Goal: Task Accomplishment & Management: Complete application form

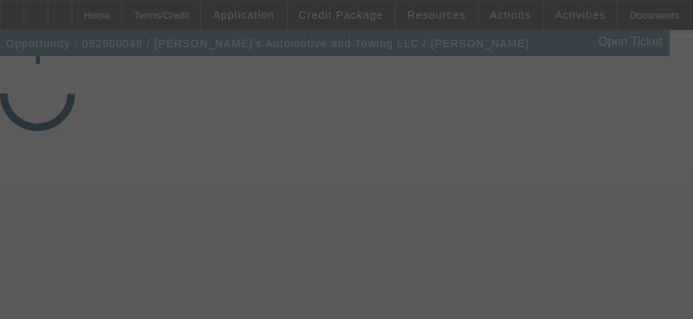
select select "3"
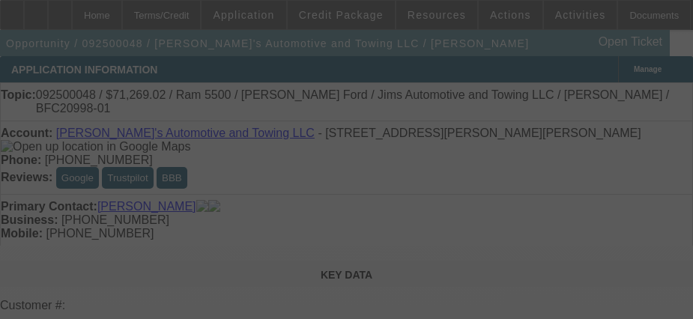
select select "0"
select select "3"
select select "0.1"
select select "4"
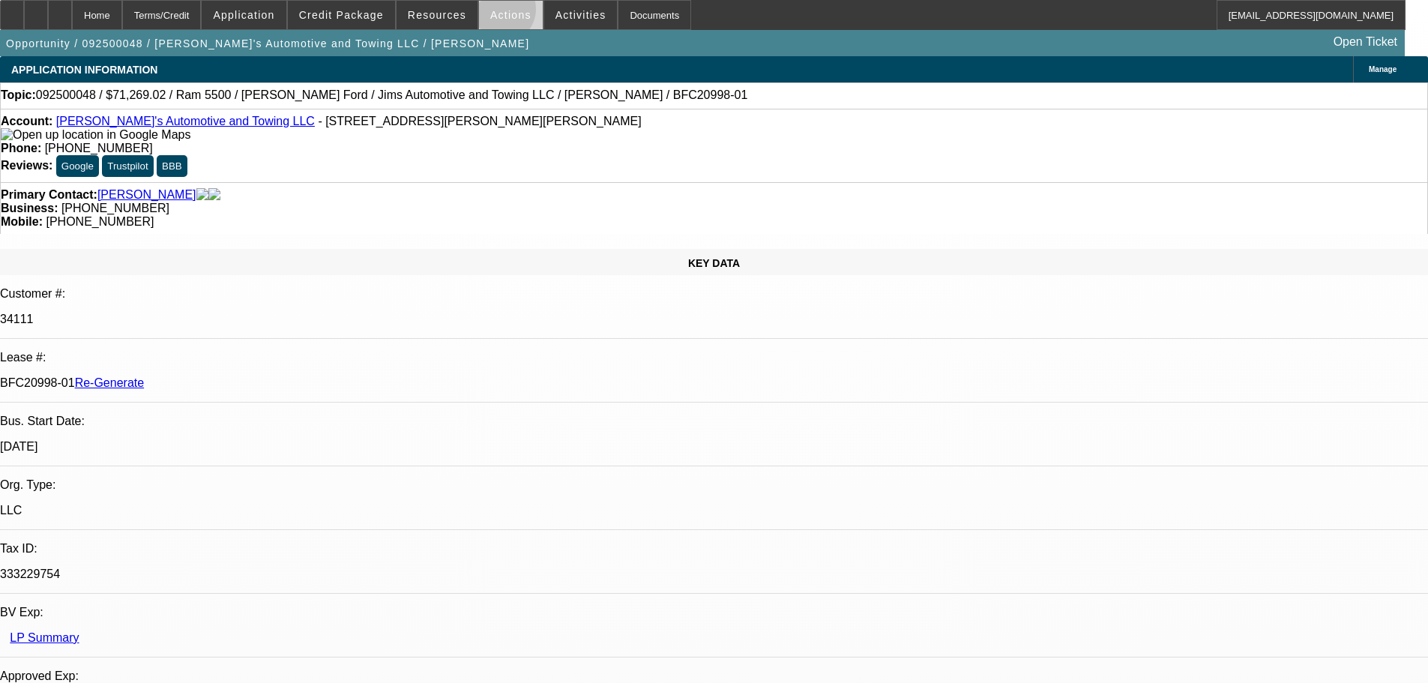
click at [494, 13] on span "Actions" at bounding box center [510, 15] width 41 height 12
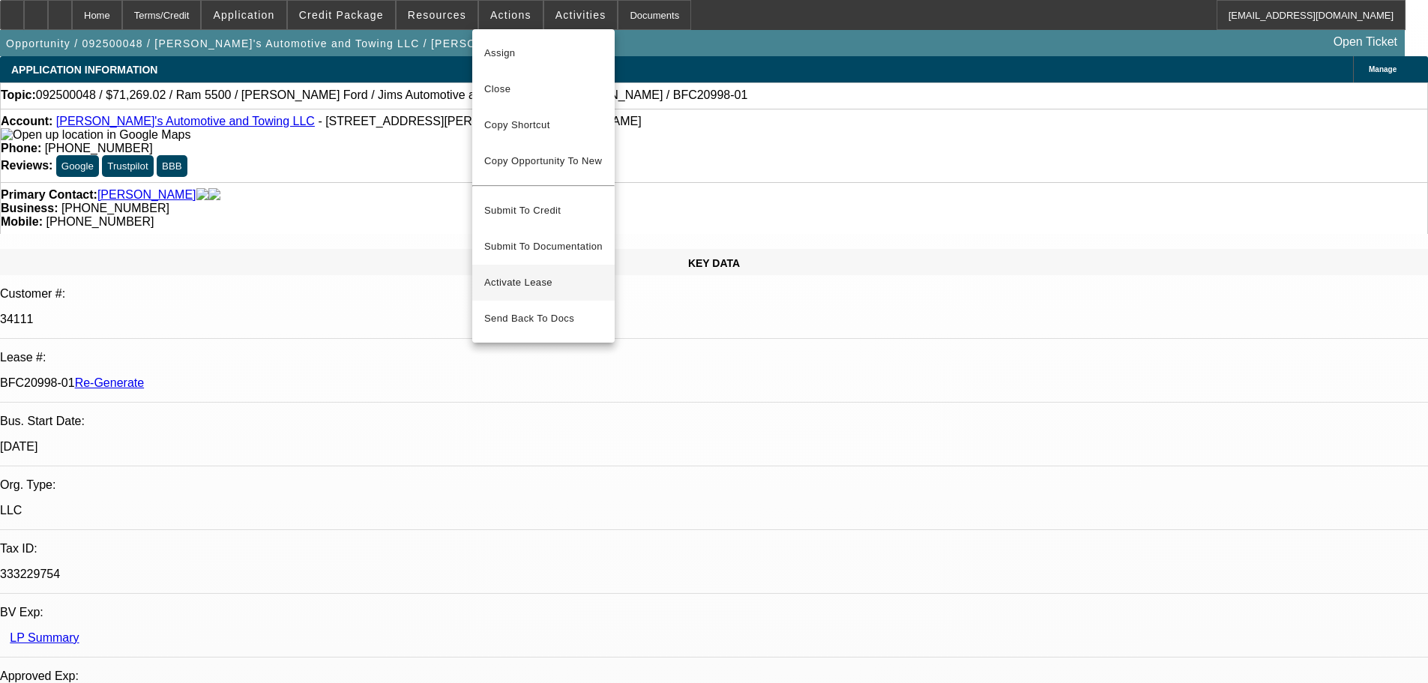
click at [521, 274] on span "Activate Lease" at bounding box center [543, 283] width 118 height 18
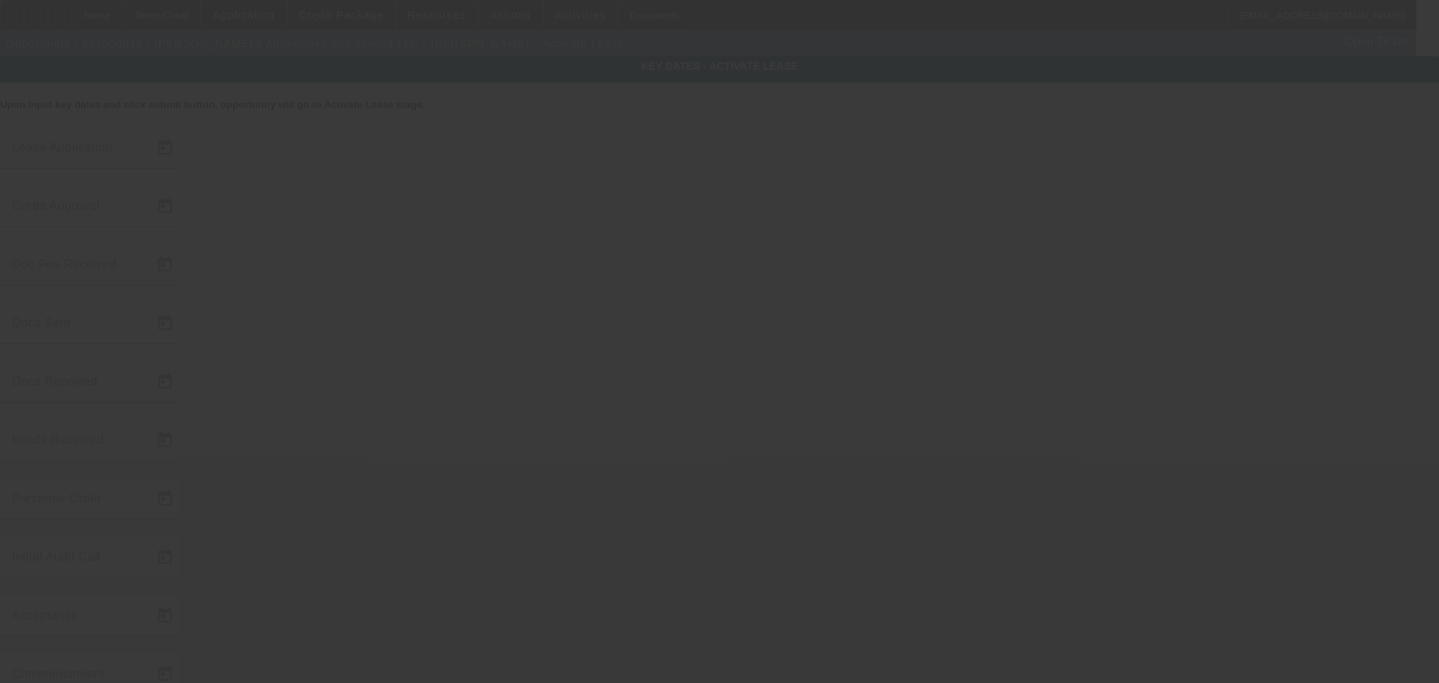
type input "[DATE]"
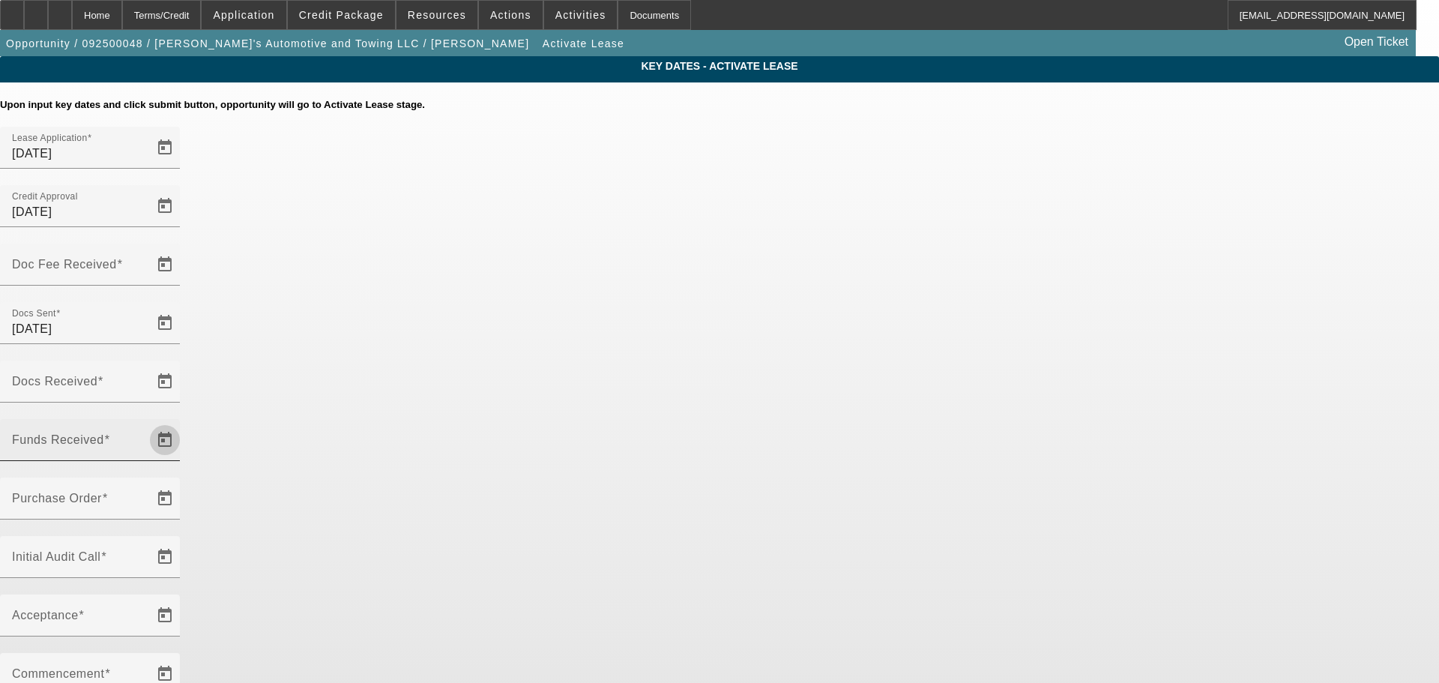
click at [183, 318] on span "Open calendar" at bounding box center [165, 440] width 36 height 36
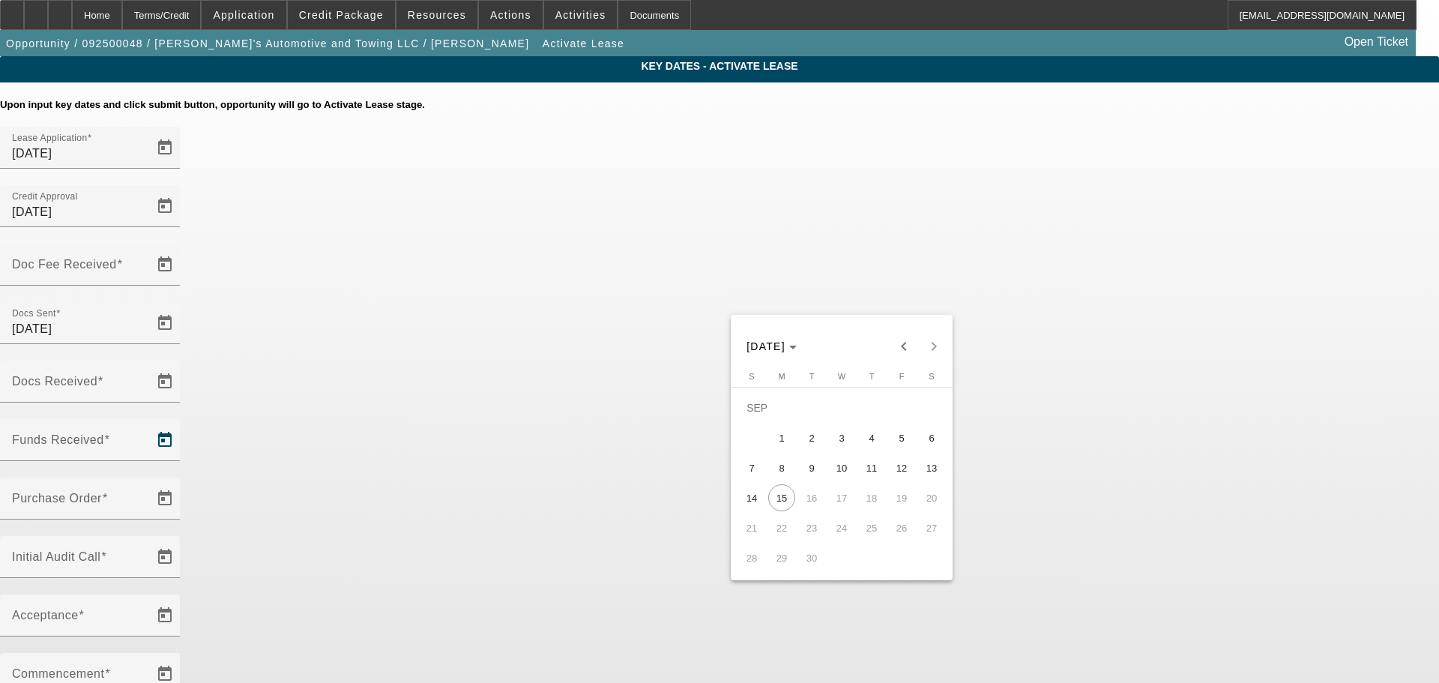
click at [612, 17] on div at bounding box center [719, 341] width 1439 height 683
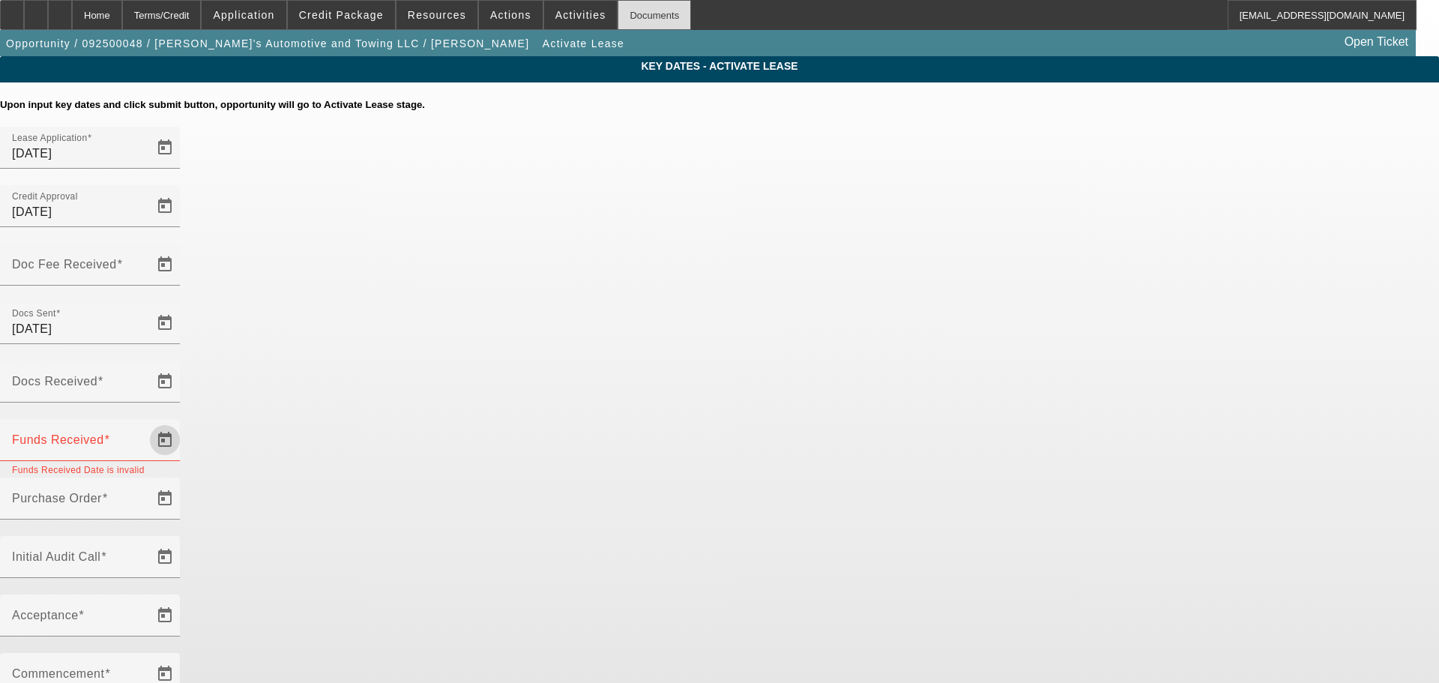
click at [644, 13] on div "Documents" at bounding box center [654, 15] width 73 height 30
click at [183, 318] on span "Open calendar" at bounding box center [165, 440] width 36 height 36
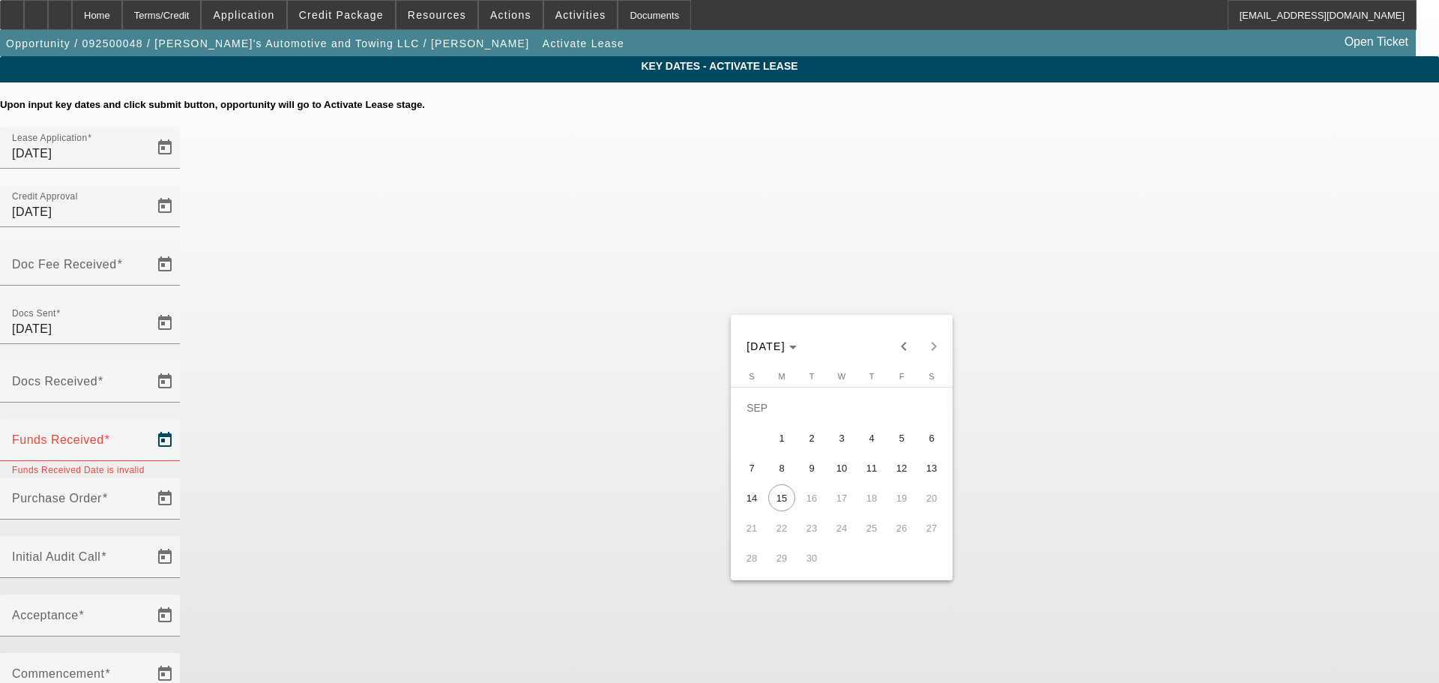
click at [704, 318] on span "12" at bounding box center [901, 467] width 27 height 27
type input "[DATE]"
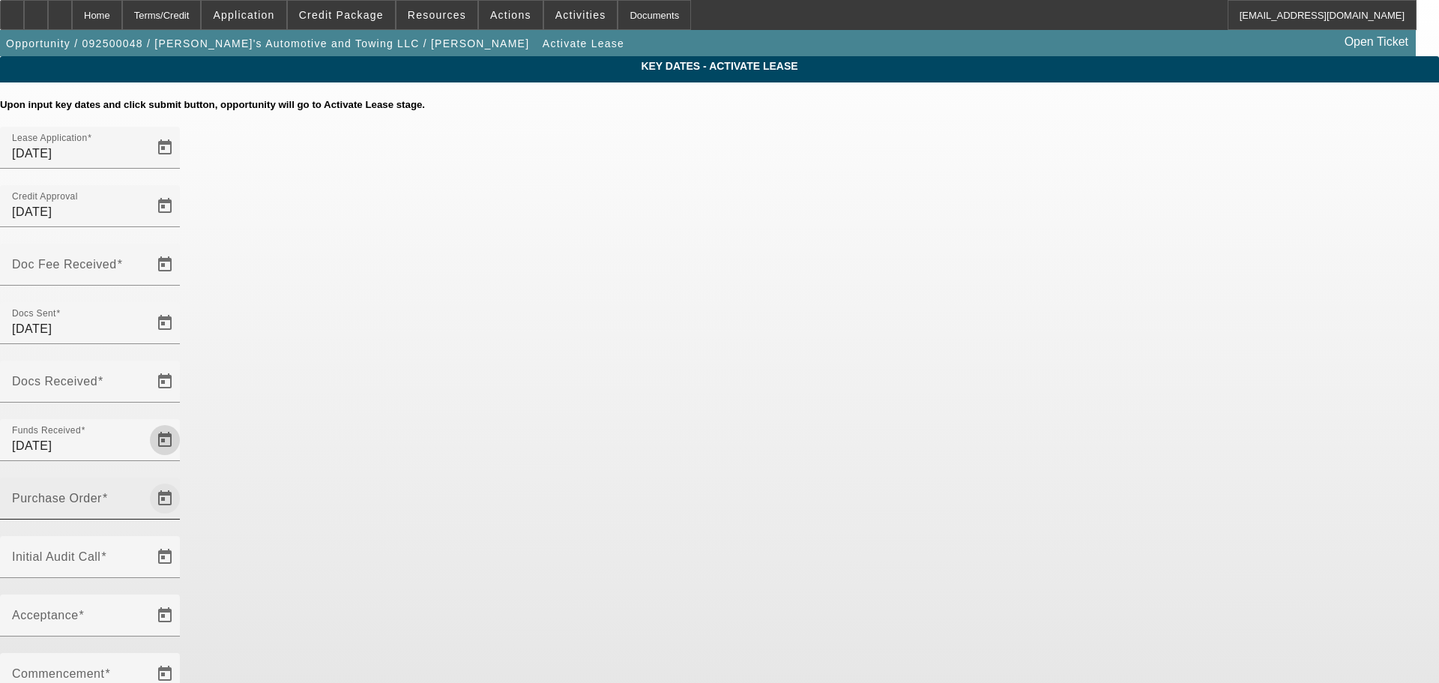
click at [183, 318] on span "Open calendar" at bounding box center [165, 498] width 36 height 36
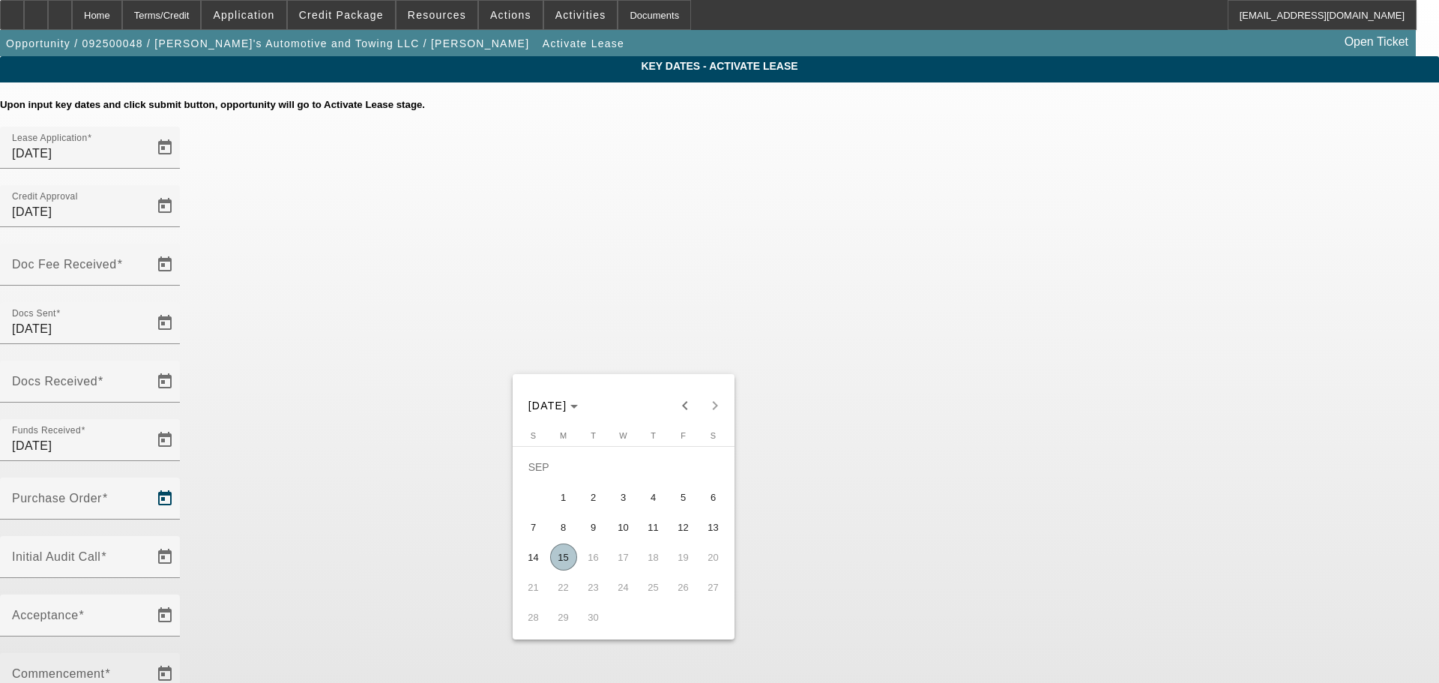
drag, startPoint x: 558, startPoint y: 560, endPoint x: 808, endPoint y: 401, distance: 296.5
click at [559, 318] on span "15" at bounding box center [563, 556] width 27 height 27
type input "[DATE]"
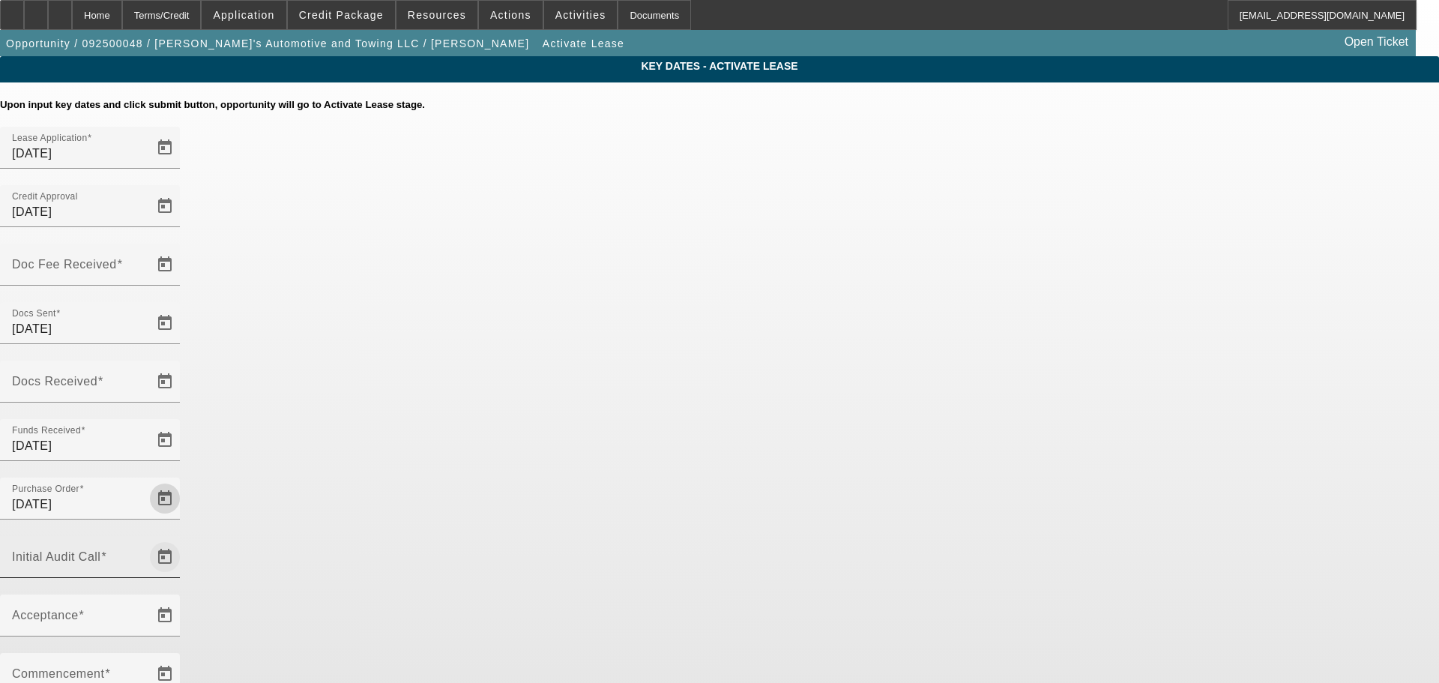
click at [183, 318] on span "Open calendar" at bounding box center [165, 557] width 36 height 36
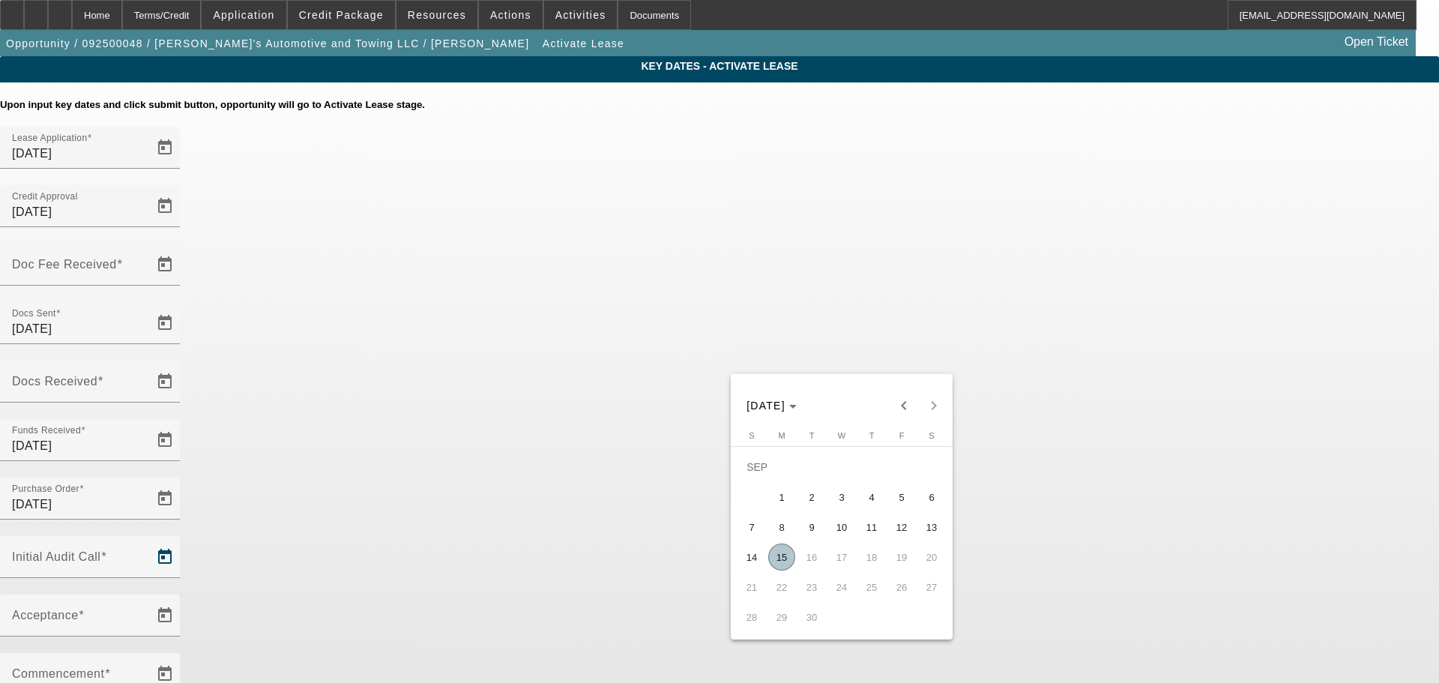
drag, startPoint x: 776, startPoint y: 560, endPoint x: 773, endPoint y: 549, distance: 10.9
click at [704, 318] on span "15" at bounding box center [781, 556] width 27 height 27
type input "[DATE]"
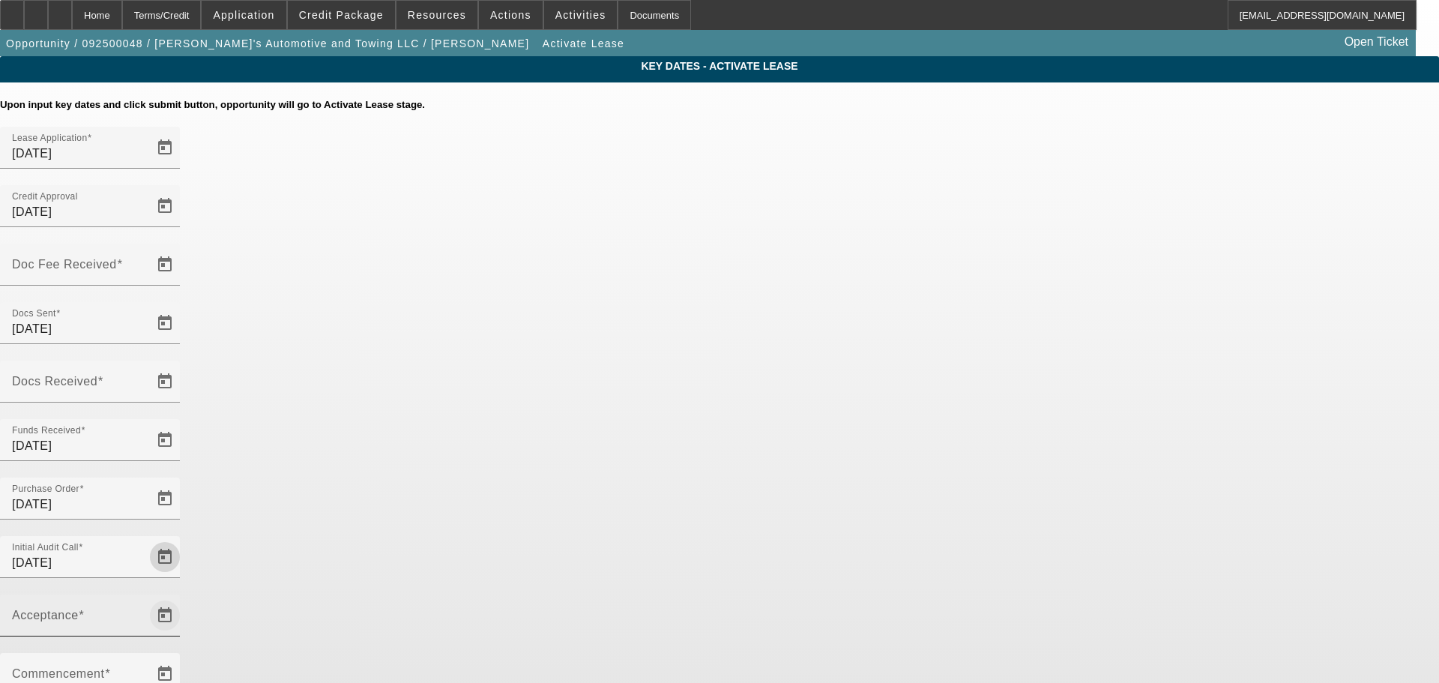
click at [183, 318] on span "Open calendar" at bounding box center [165, 615] width 36 height 36
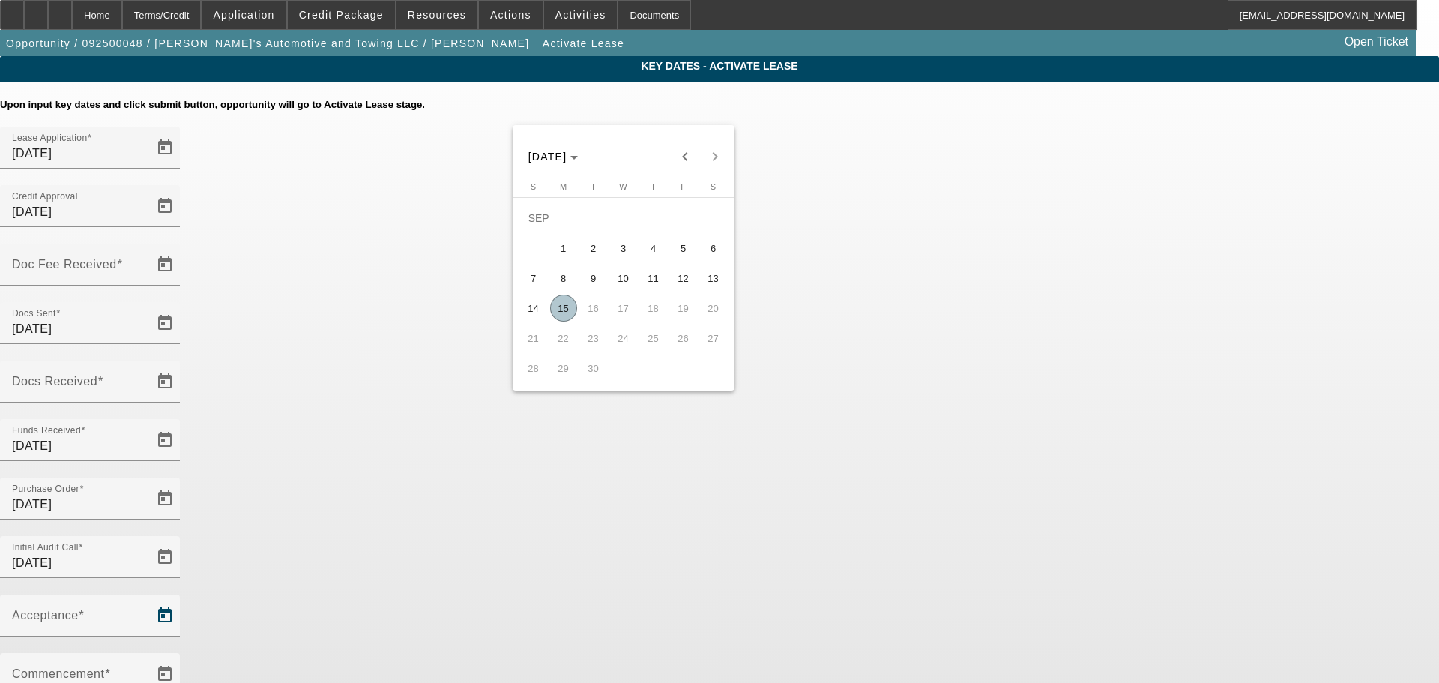
click at [566, 313] on span "15" at bounding box center [563, 308] width 27 height 27
type input "[DATE]"
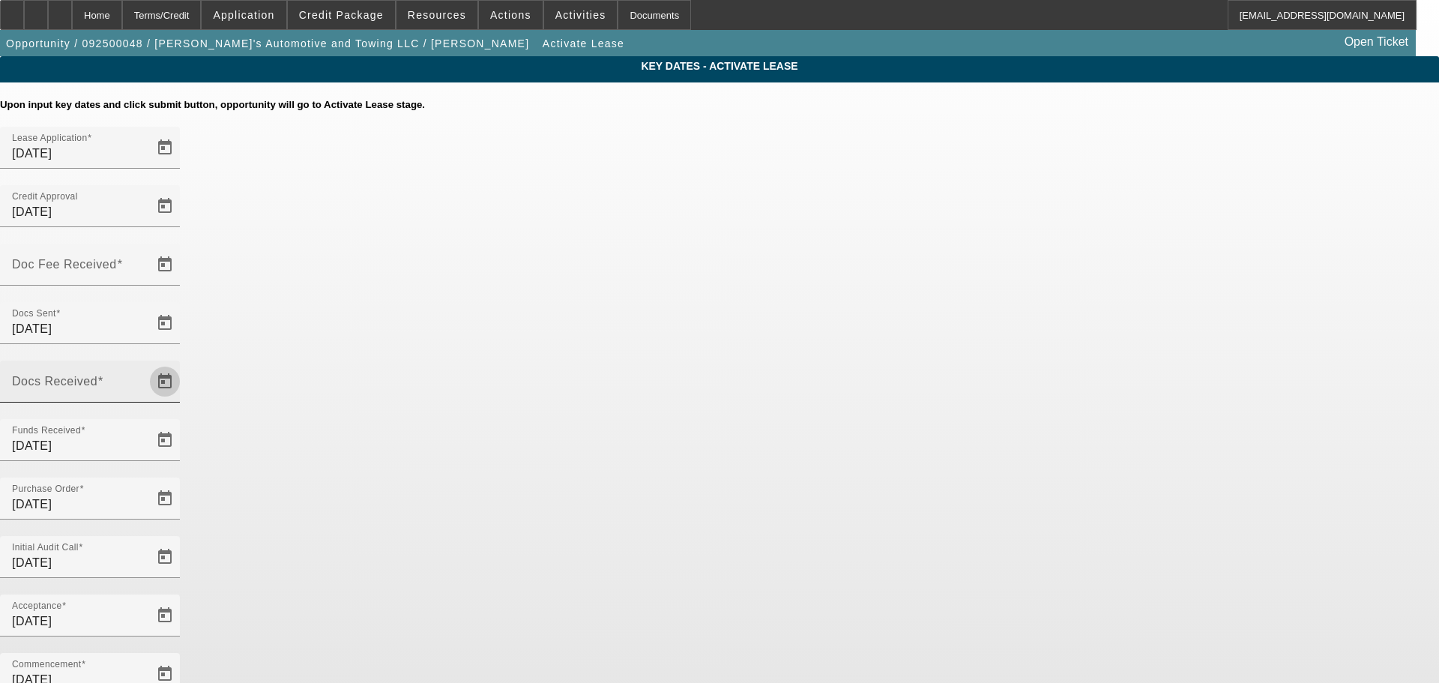
click at [183, 318] on span "Open calendar" at bounding box center [165, 381] width 36 height 36
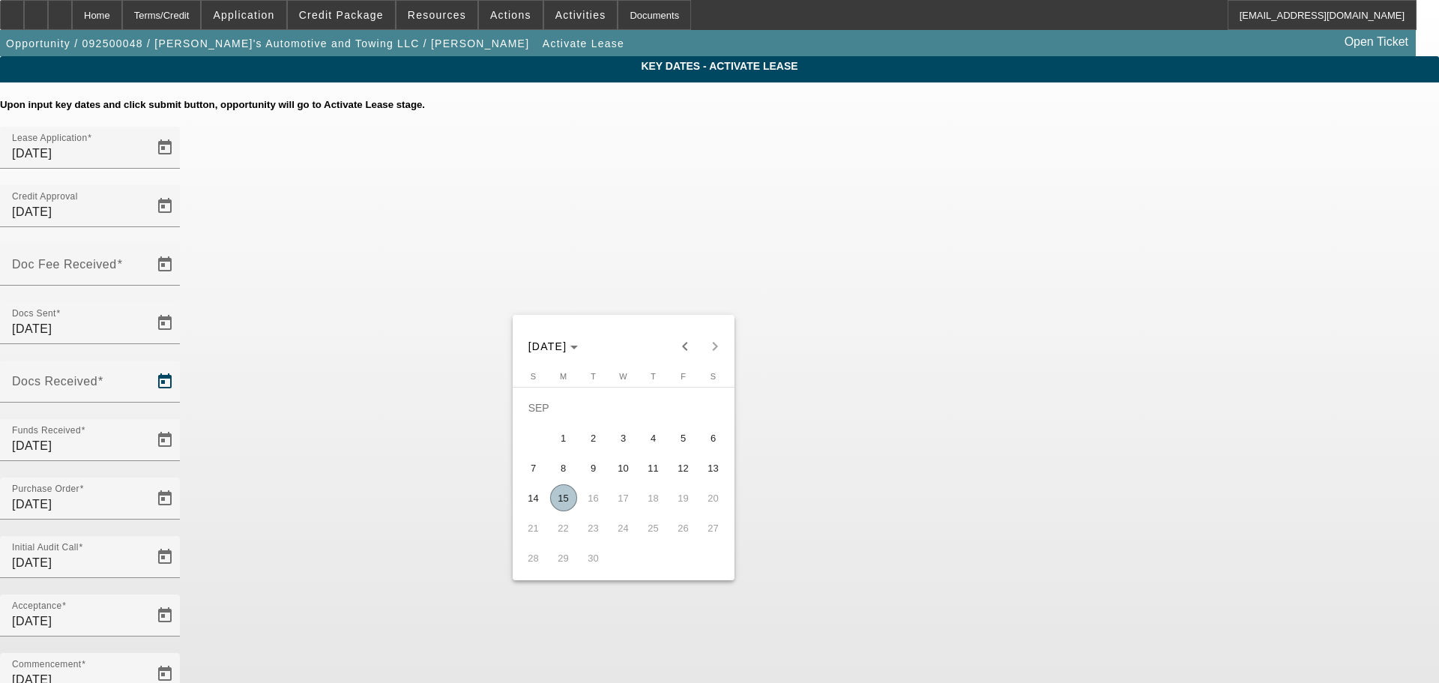
click at [560, 318] on span "15" at bounding box center [563, 497] width 27 height 27
type input "[DATE]"
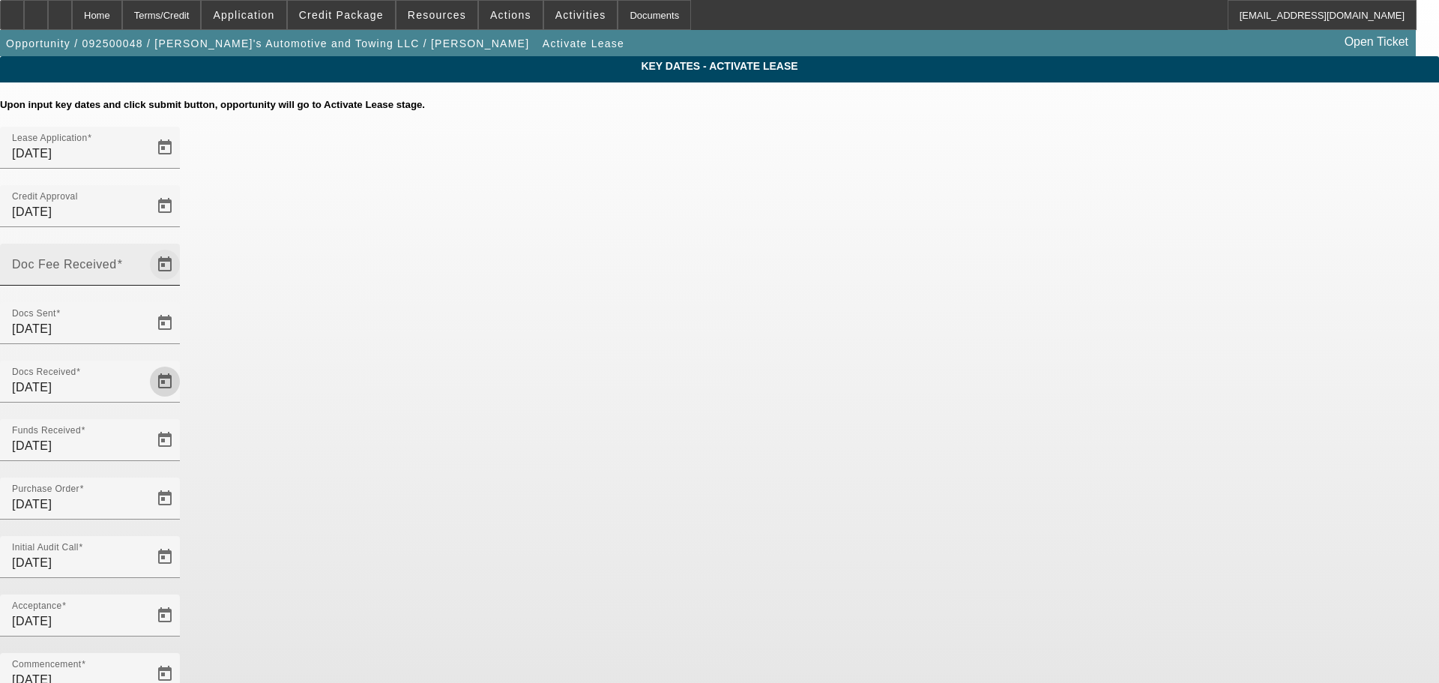
click at [183, 247] on span "Open calendar" at bounding box center [165, 265] width 36 height 36
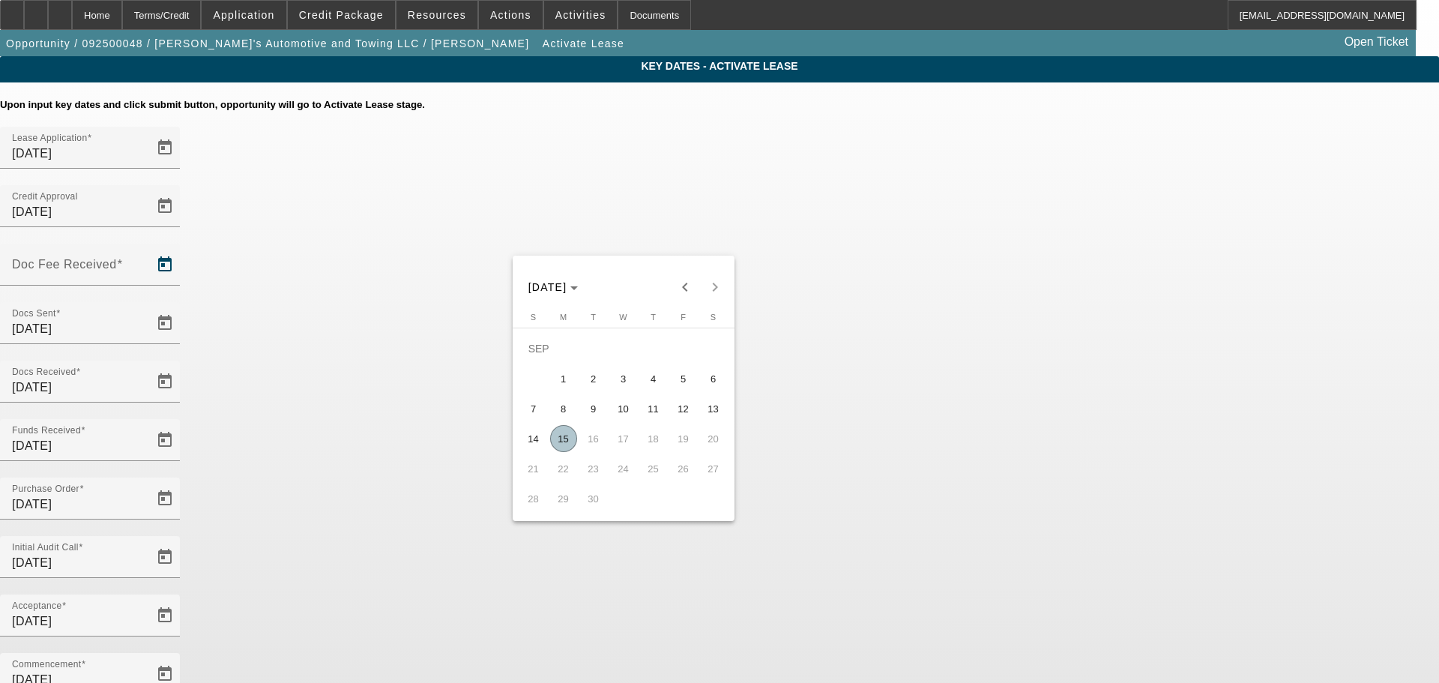
click at [656, 318] on span "11" at bounding box center [653, 408] width 27 height 27
type input "[DATE]"
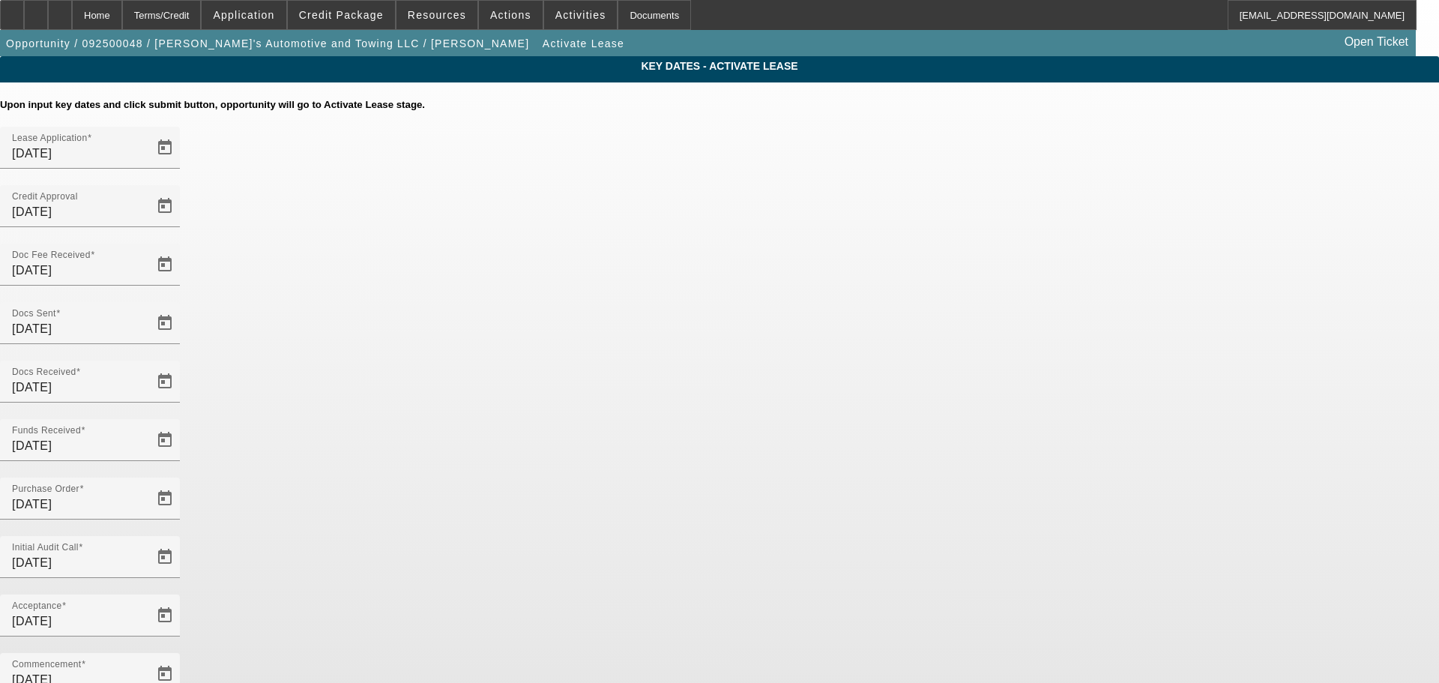
drag, startPoint x: 1114, startPoint y: 420, endPoint x: 926, endPoint y: 546, distance: 227.0
click at [704, 318] on div "Key Dates - Activate Lease Upon input key dates and click submit button, opport…" at bounding box center [719, 516] width 1439 height 920
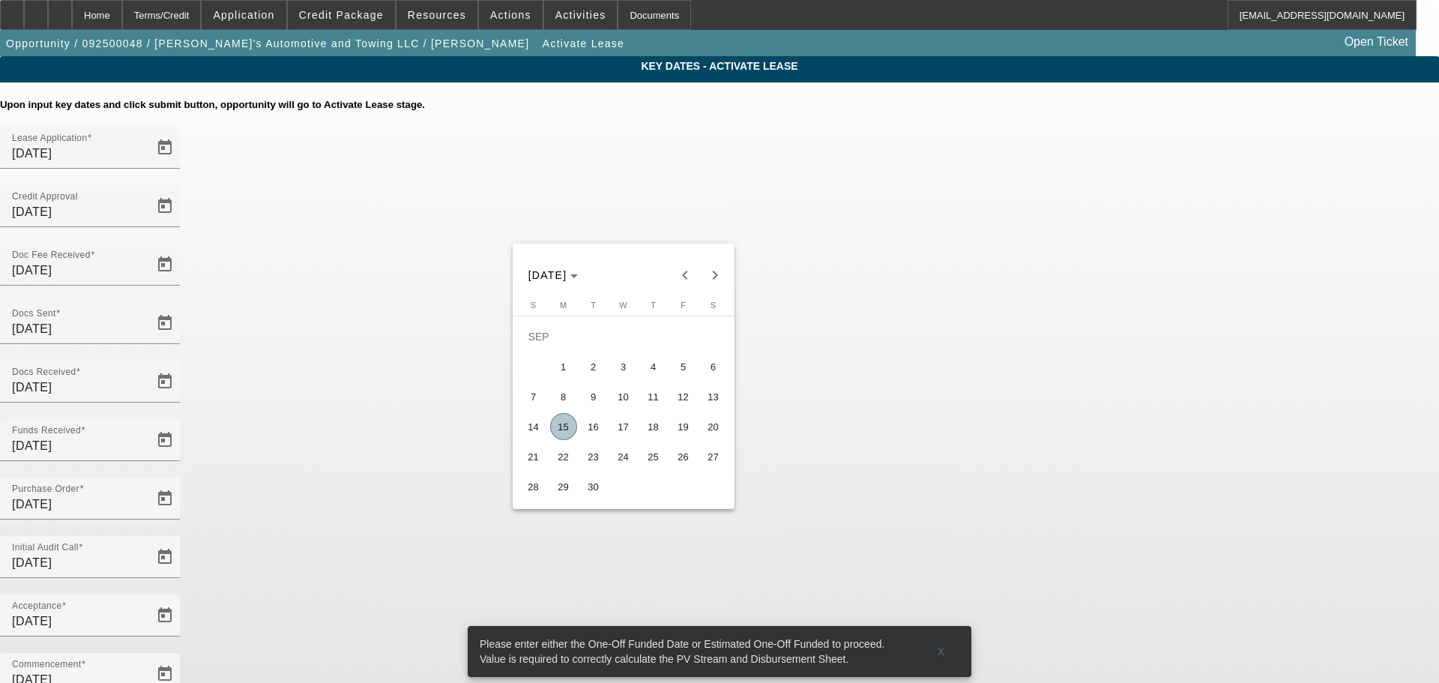
click at [643, 318] on span "18" at bounding box center [653, 426] width 27 height 27
type input "[DATE]"
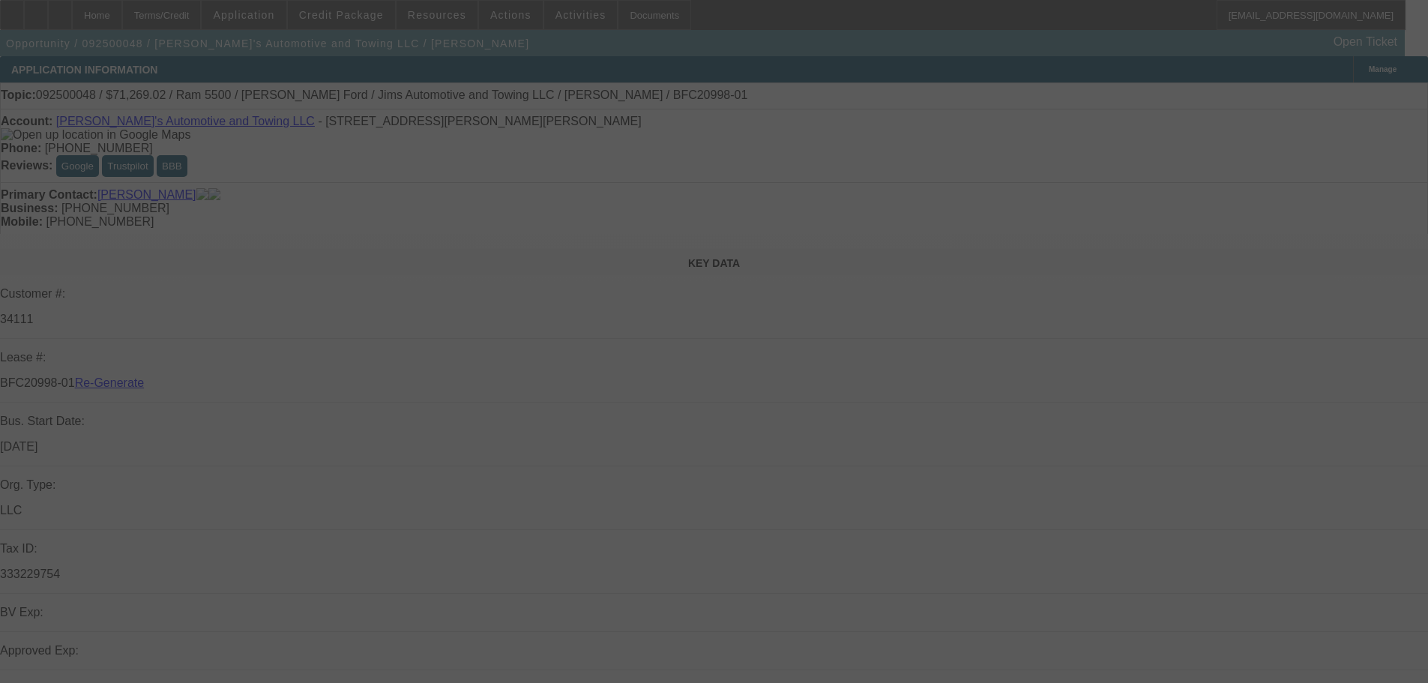
select select "4"
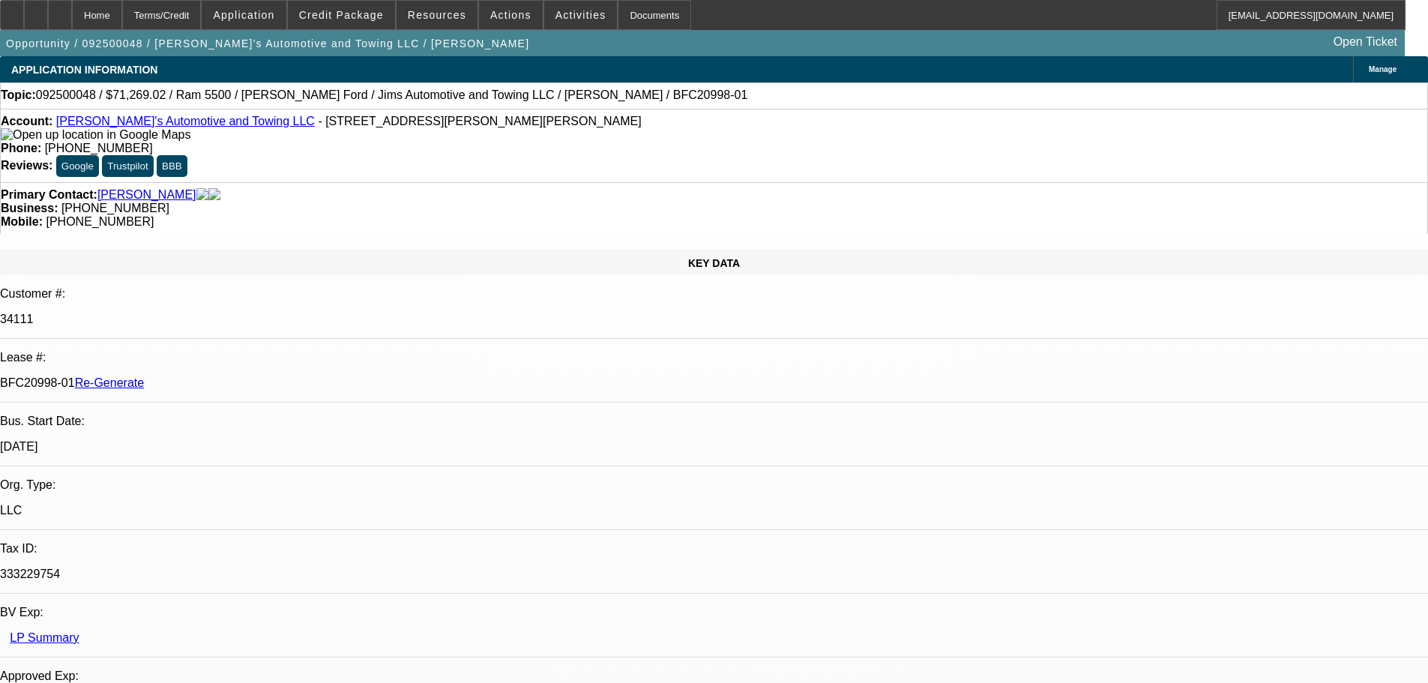
select select "0"
select select "3"
select select "0.1"
select select "4"
